Goal: Communication & Community: Answer question/provide support

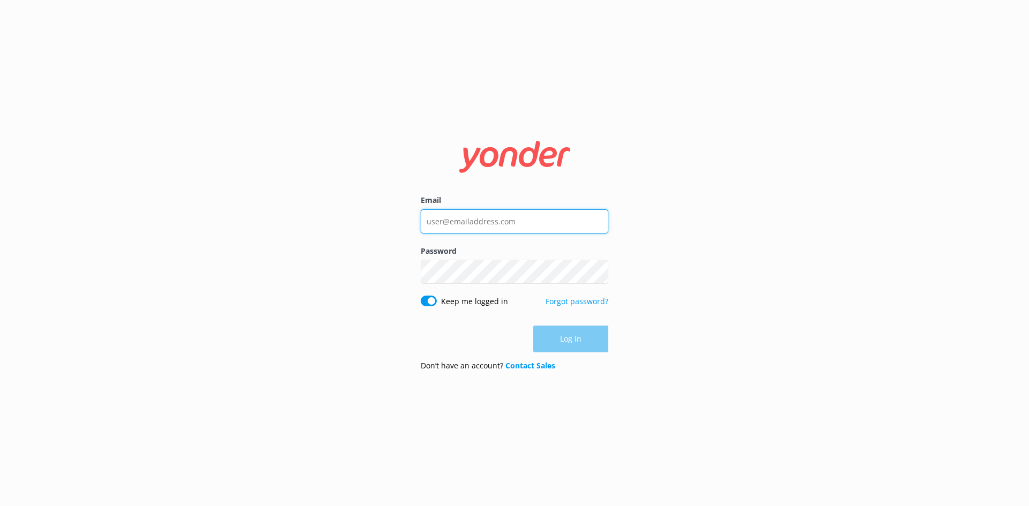
type input "[EMAIL_ADDRESS][DOMAIN_NAME]"
click at [577, 354] on form "Email [EMAIL_ADDRESS][DOMAIN_NAME] Password Show password Keep me logged in For…" at bounding box center [515, 253] width 188 height 254
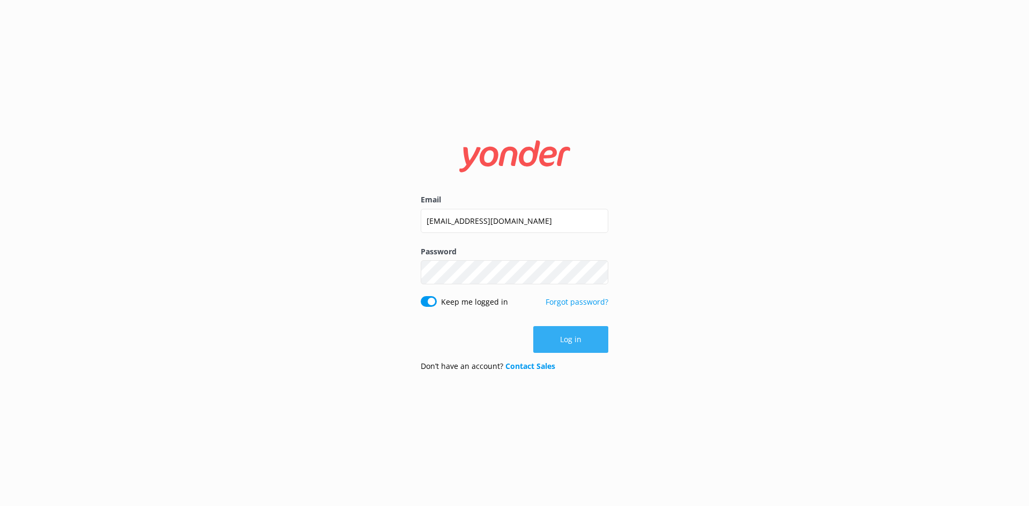
click at [576, 345] on button "Log in" at bounding box center [570, 339] width 75 height 27
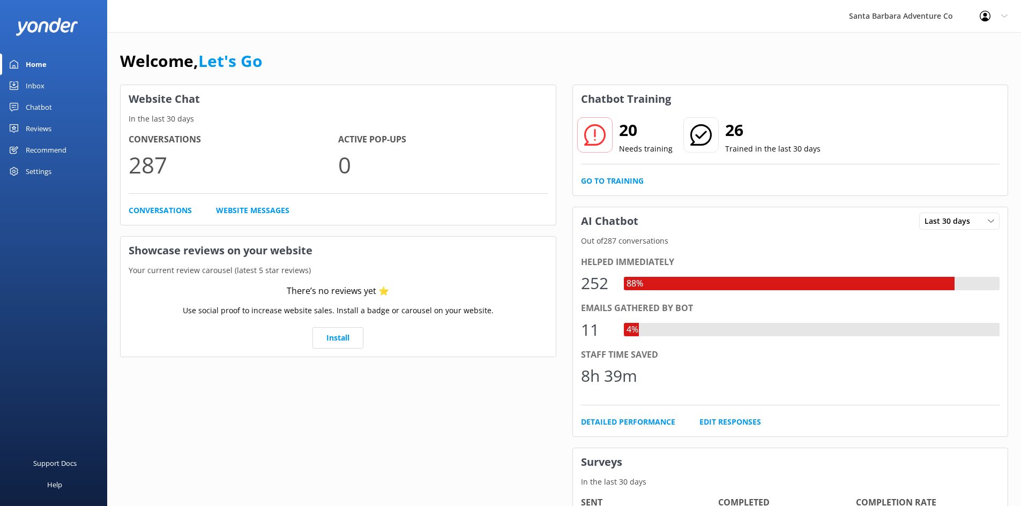
drag, startPoint x: 29, startPoint y: 85, endPoint x: 70, endPoint y: 129, distance: 59.5
click at [29, 85] on div "Inbox" at bounding box center [35, 85] width 19 height 21
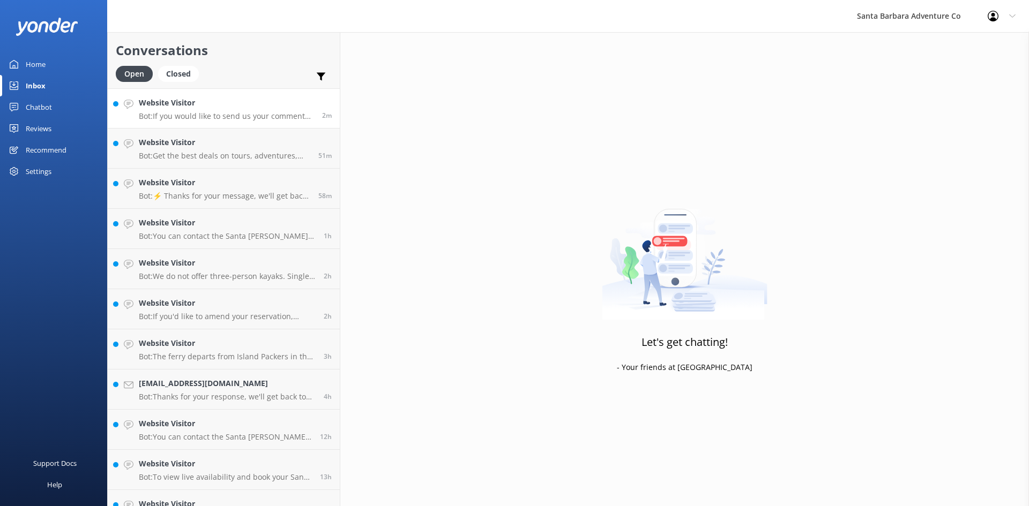
click at [189, 115] on p "Bot: If you would like to send us your comments about your experience with Sant…" at bounding box center [226, 116] width 175 height 10
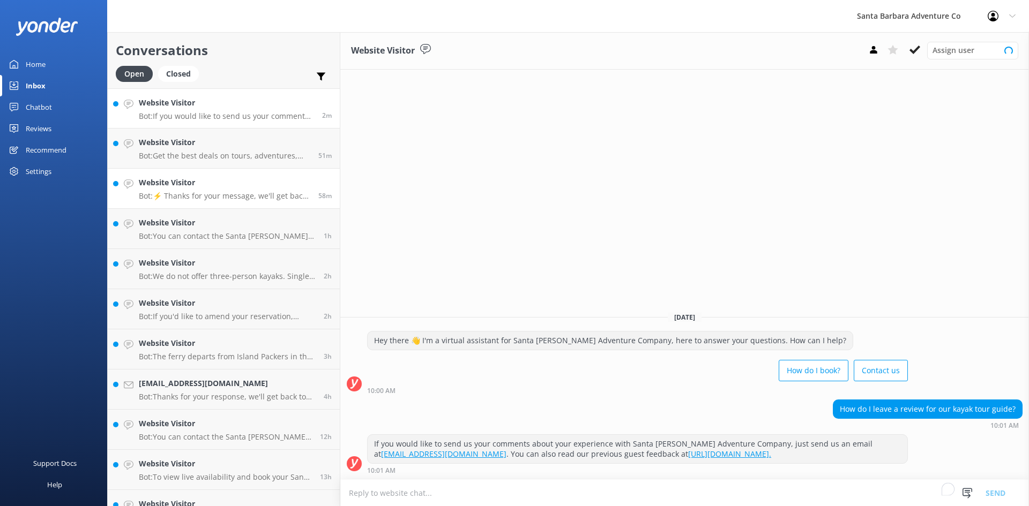
click at [192, 206] on link "Website Visitor Bot: ⚡ Thanks for your message, we'll get back to you as soon a…" at bounding box center [224, 189] width 232 height 40
